Goal: Task Accomplishment & Management: Use online tool/utility

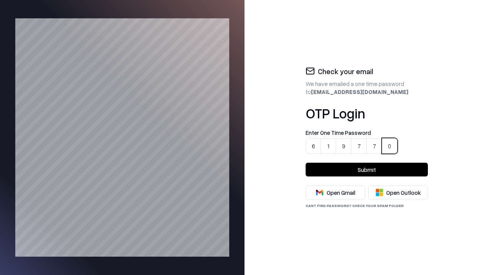
type input "******"
click at [366, 169] on button "Submit" at bounding box center [366, 170] width 122 height 14
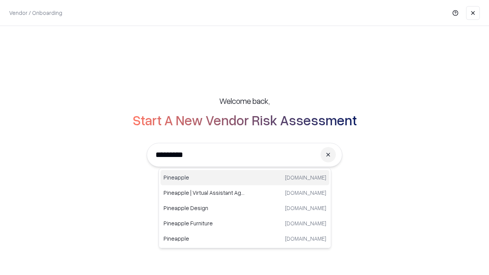
click at [245, 177] on div "Pineapple [DOMAIN_NAME]" at bounding box center [244, 177] width 169 height 15
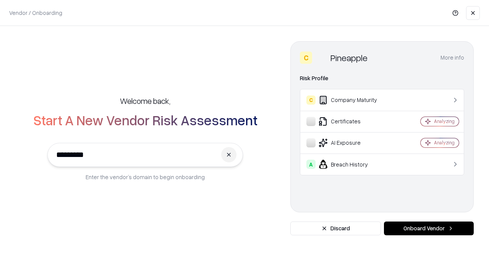
type input "*********"
click at [428, 228] on button "Onboard Vendor" at bounding box center [429, 228] width 90 height 14
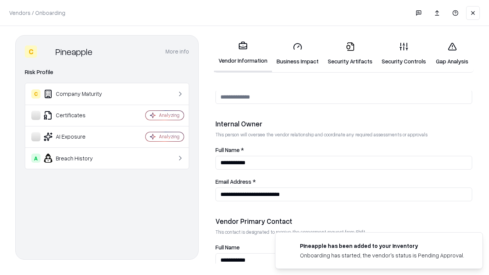
scroll to position [395, 0]
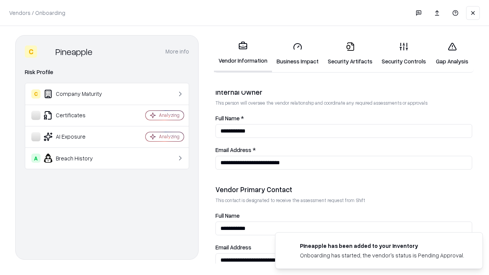
click at [345, 53] on link "Security Artifacts" at bounding box center [350, 53] width 54 height 35
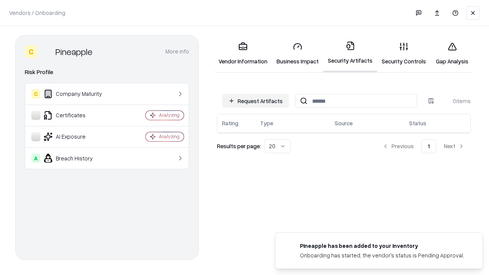
click at [256, 101] on button "Request Artifacts" at bounding box center [255, 101] width 66 height 14
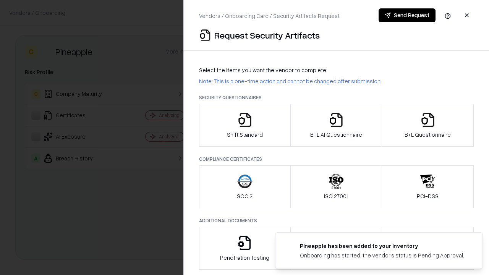
click at [427, 125] on icon "button" at bounding box center [427, 119] width 15 height 15
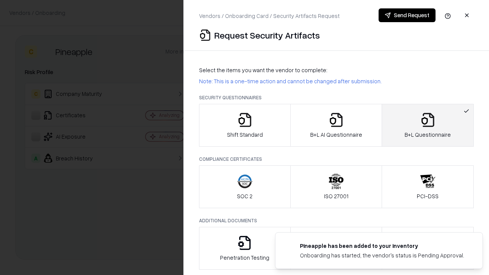
click at [335, 125] on icon "button" at bounding box center [335, 119] width 15 height 15
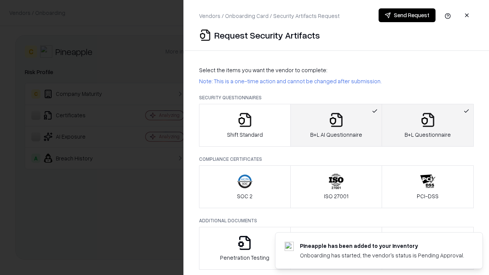
click at [407, 15] on button "Send Request" at bounding box center [406, 15] width 57 height 14
